Goal: Information Seeking & Learning: Learn about a topic

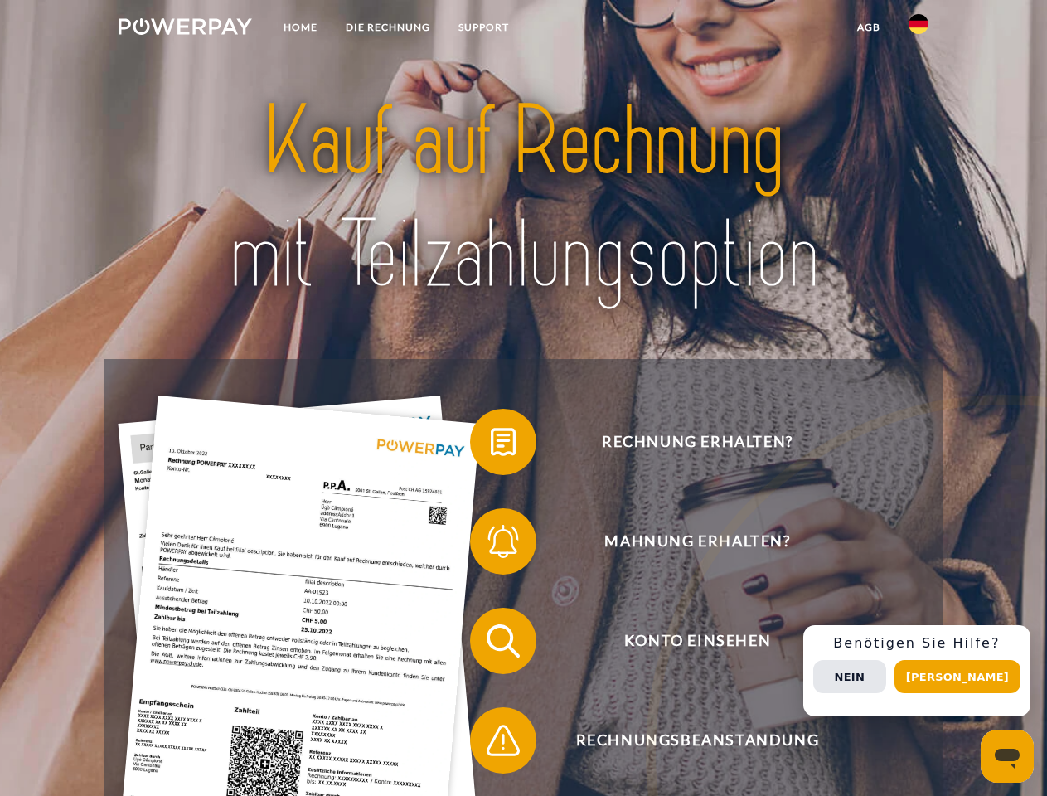
click at [185, 29] on img at bounding box center [185, 26] width 133 height 17
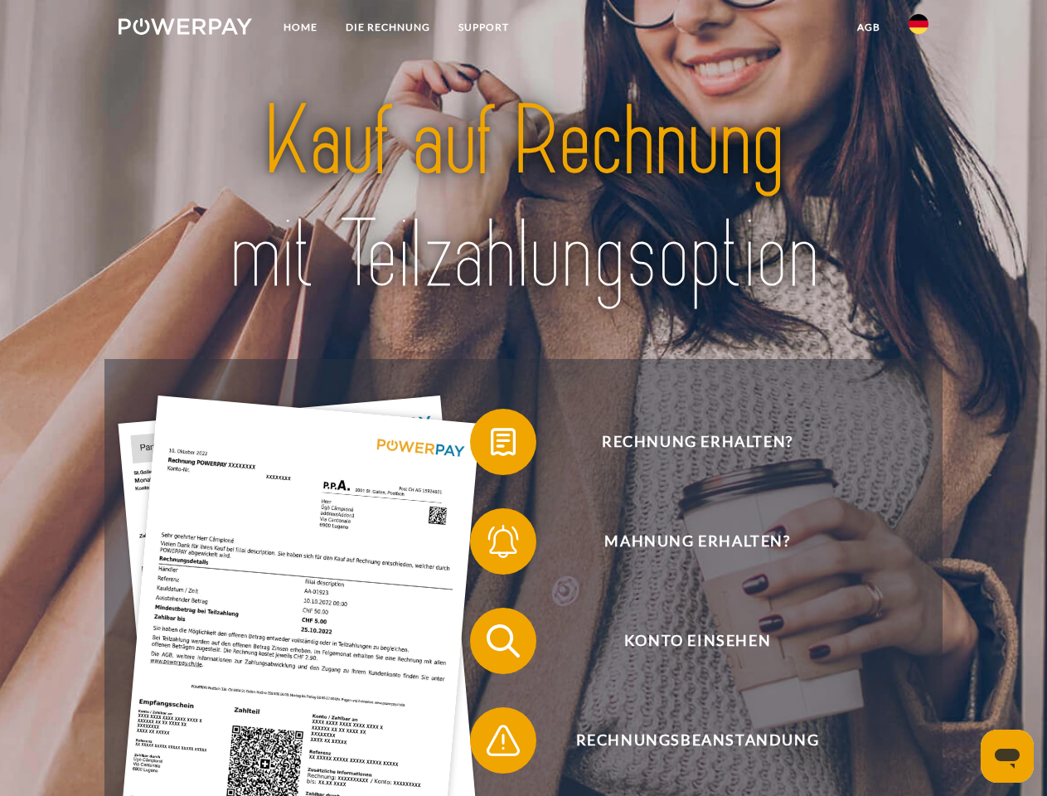
click at [919, 29] on img at bounding box center [919, 24] width 20 height 20
click at [868, 27] on link "agb" at bounding box center [868, 27] width 51 height 30
click at [491, 445] on span at bounding box center [478, 441] width 83 height 83
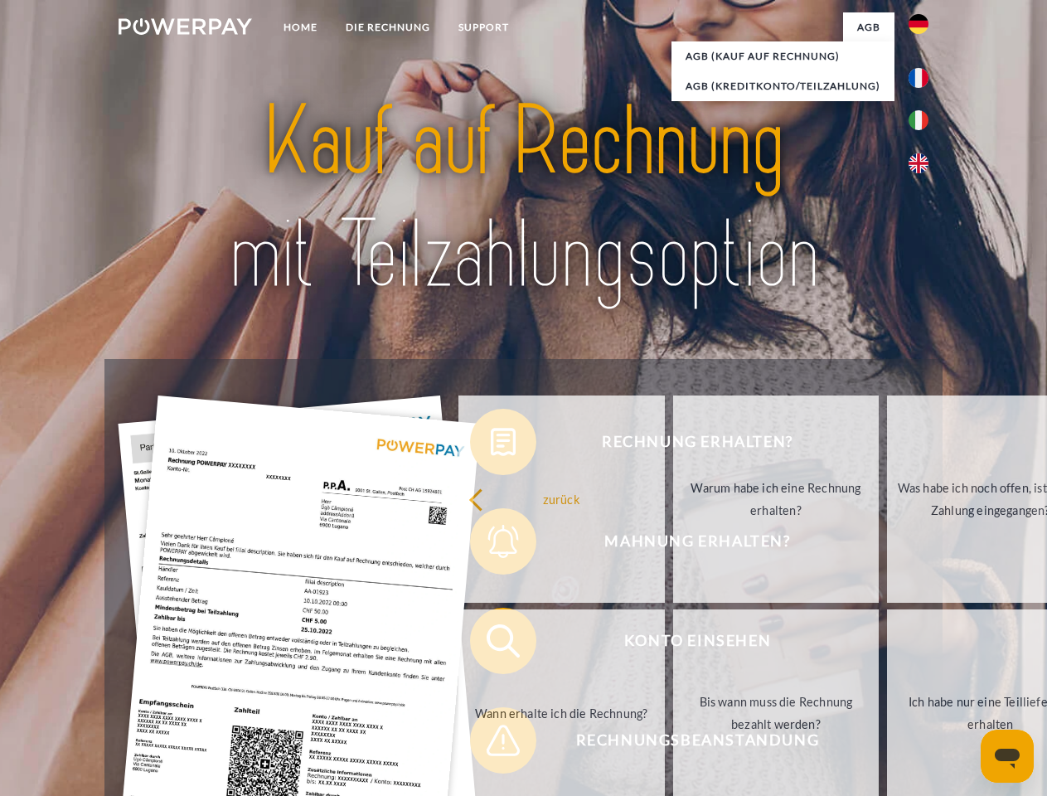
click at [491, 545] on link "zurück" at bounding box center [562, 499] width 206 height 207
click at [491, 644] on link "Wann erhalte ich die Rechnung?" at bounding box center [562, 712] width 206 height 207
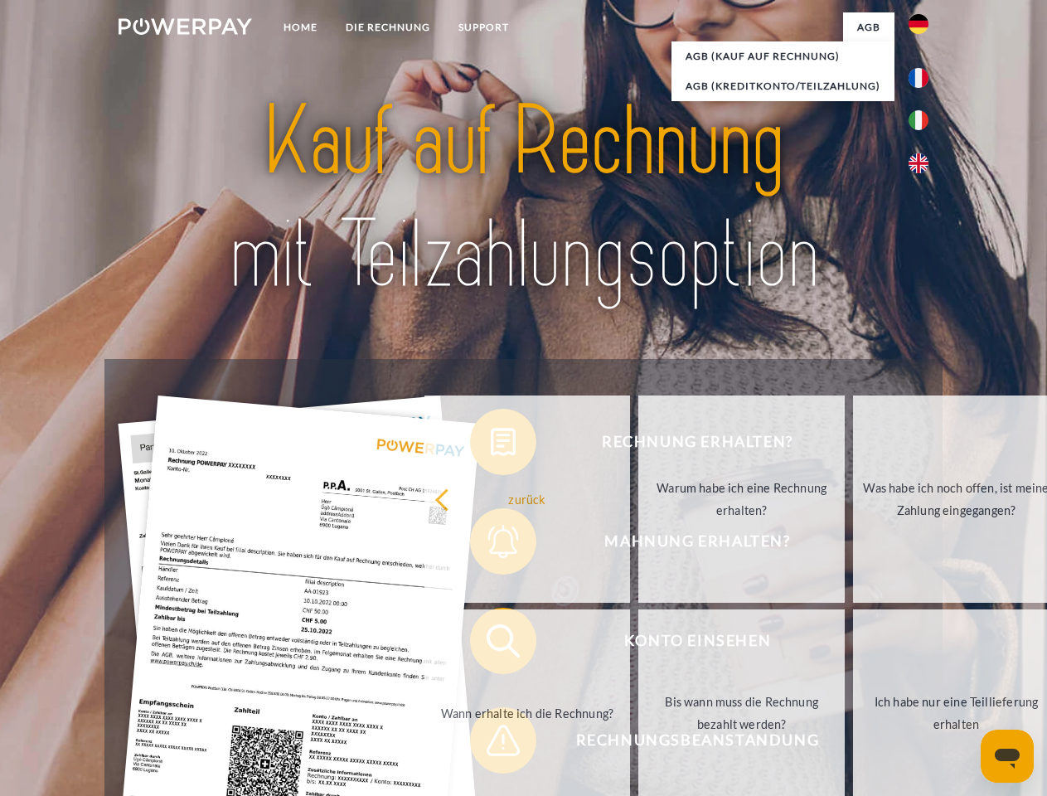
click at [491, 744] on span at bounding box center [478, 740] width 83 height 83
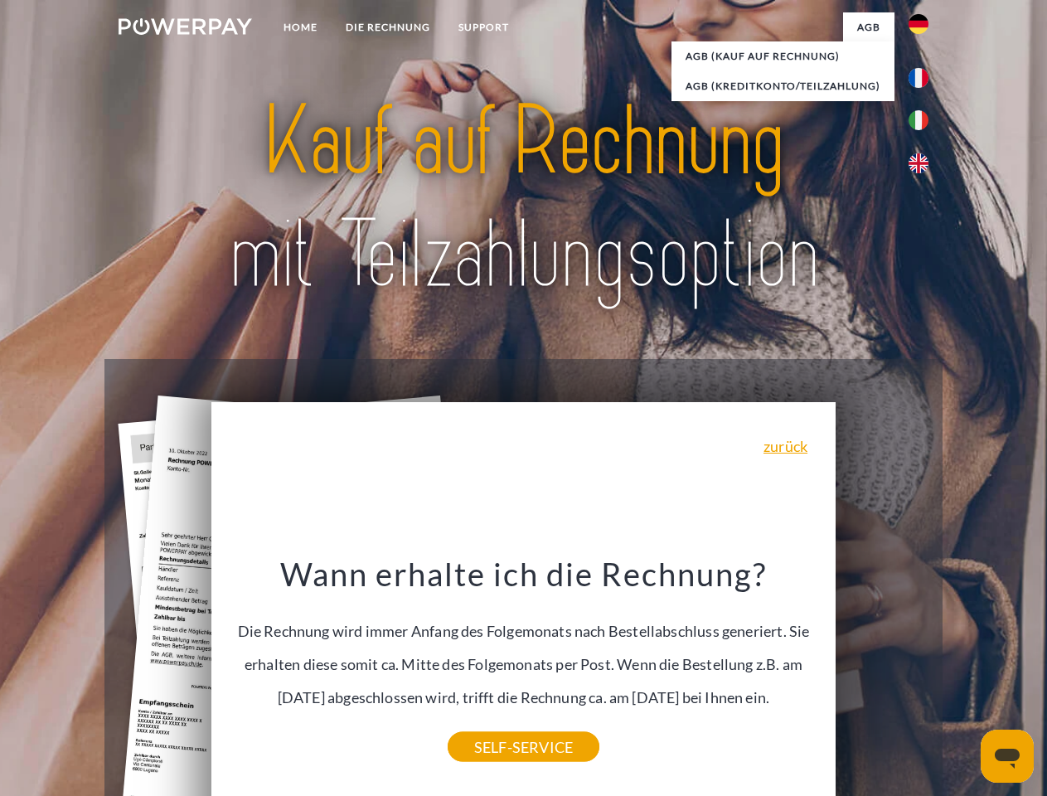
click at [882, 674] on span "Konto einsehen" at bounding box center [697, 641] width 406 height 66
click at [963, 677] on header "Home DIE RECHNUNG SUPPORT" at bounding box center [523, 572] width 1047 height 1145
